Goal: Entertainment & Leisure: Consume media (video, audio)

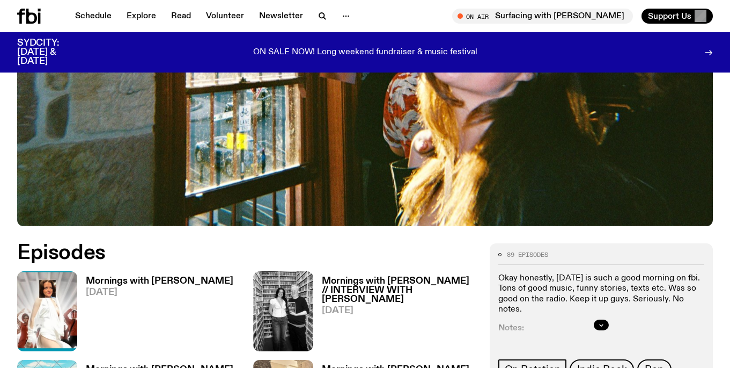
scroll to position [377, 0]
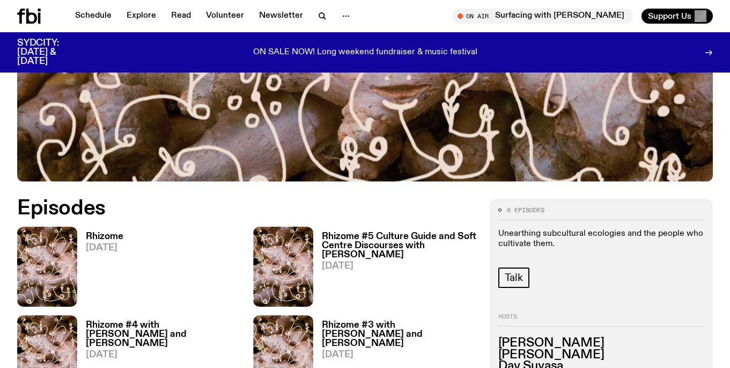
scroll to position [364, 0]
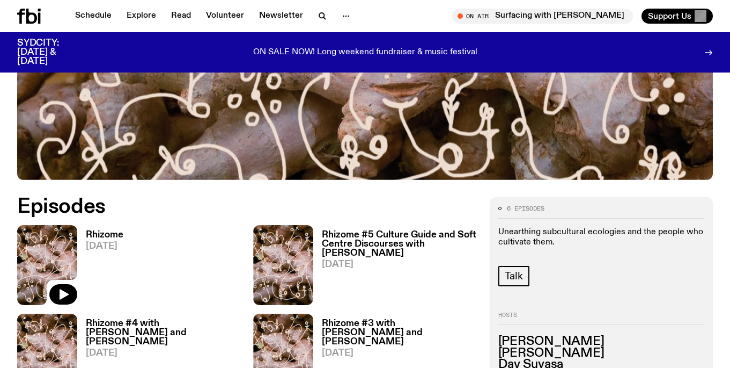
click at [54, 259] on img at bounding box center [47, 265] width 60 height 80
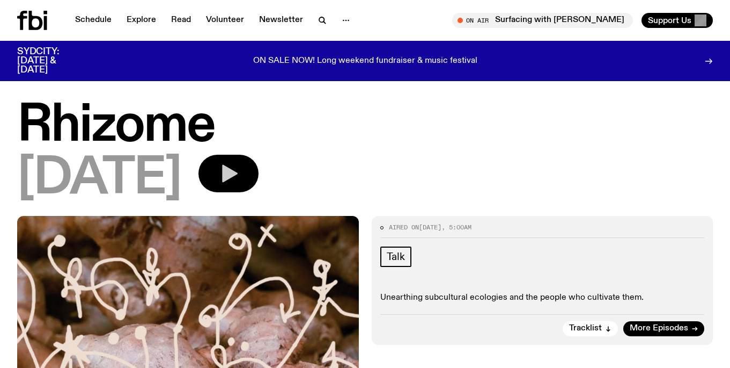
click at [238, 174] on icon "button" at bounding box center [230, 174] width 16 height 18
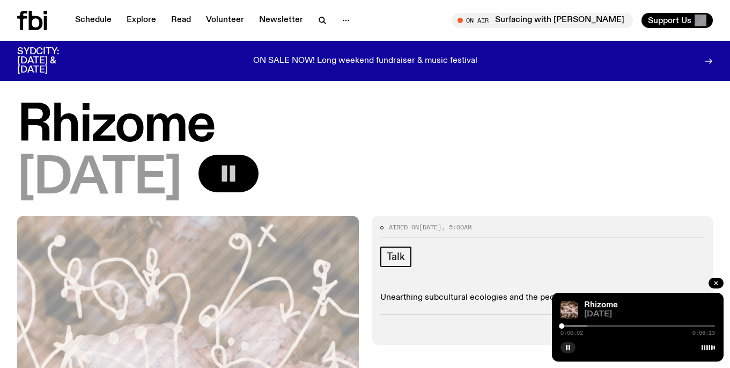
click at [578, 326] on div at bounding box center [510, 326] width 155 height 2
click at [613, 325] on div at bounding box center [638, 326] width 155 height 2
click at [642, 324] on div "0:02:07 0:06:13" at bounding box center [638, 328] width 155 height 13
click at [635, 326] on div at bounding box center [638, 326] width 155 height 2
click at [669, 326] on div at bounding box center [638, 326] width 155 height 2
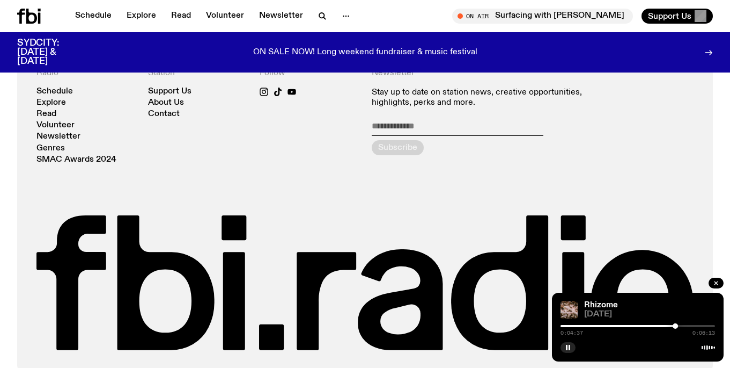
scroll to position [660, 0]
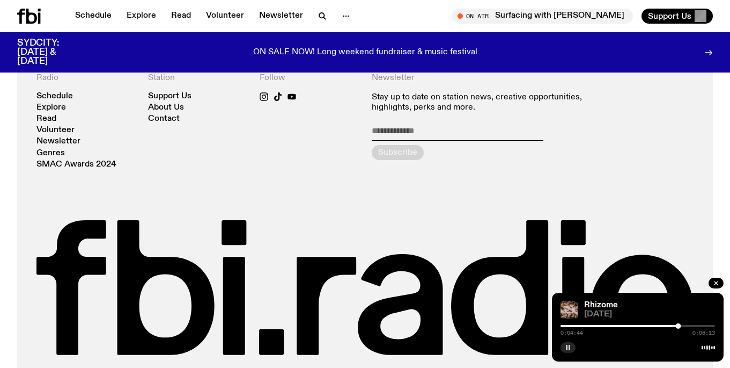
click at [567, 348] on rect "button" at bounding box center [567, 346] width 2 height 5
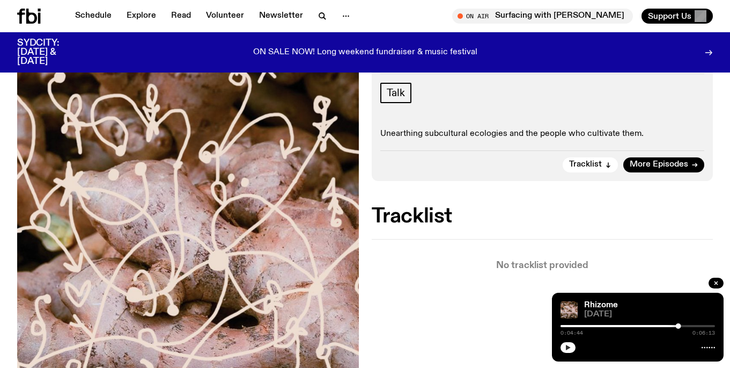
scroll to position [0, 0]
